Goal: Check status

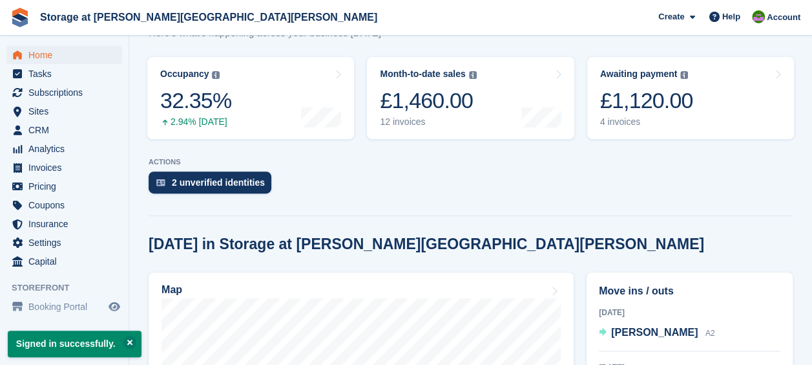
scroll to position [194, 0]
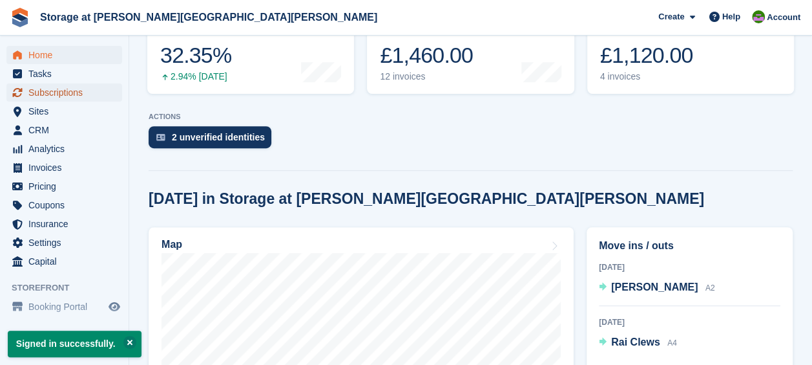
click at [52, 94] on span "Subscriptions" at bounding box center [67, 92] width 78 height 18
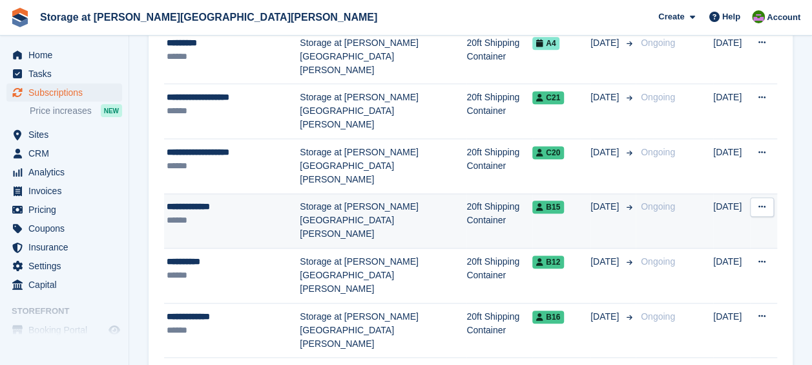
scroll to position [323, 0]
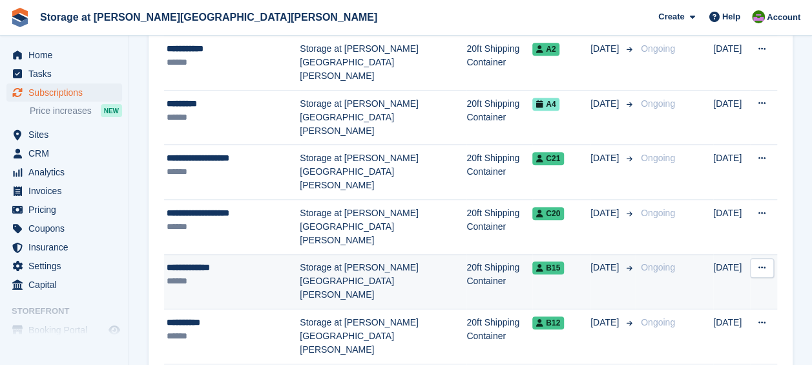
click at [385, 254] on td "Storage at [PERSON_NAME][GEOGRAPHIC_DATA][PERSON_NAME]" at bounding box center [383, 281] width 167 height 55
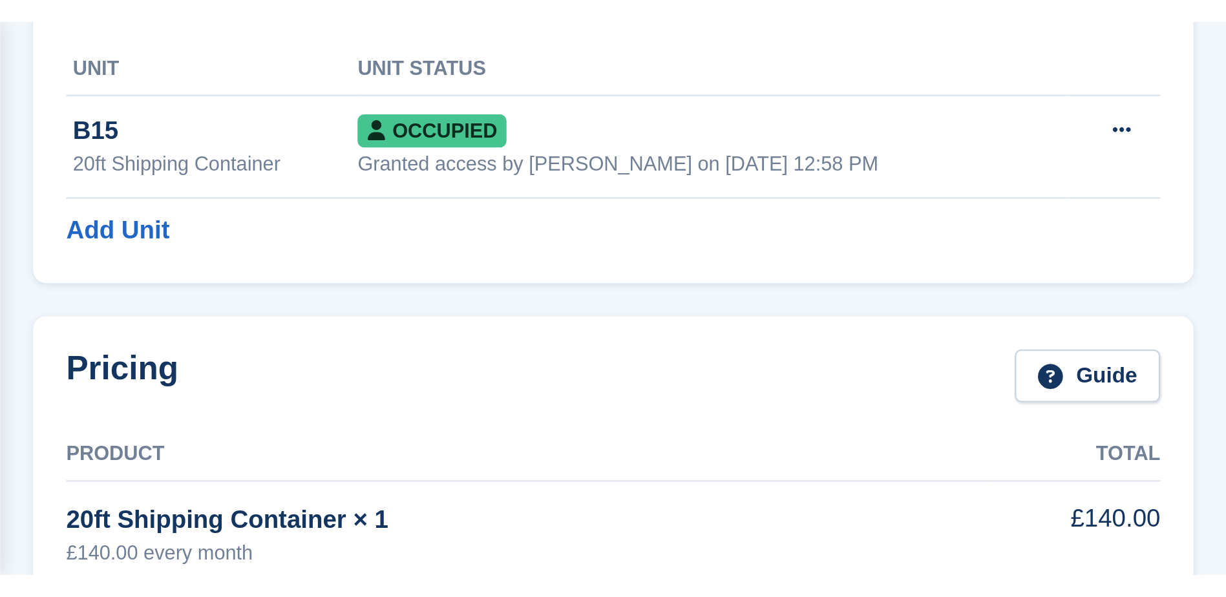
scroll to position [149, 0]
